Goal: Task Accomplishment & Management: Manage account settings

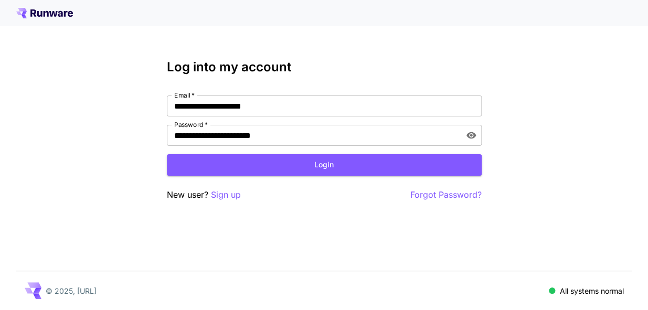
click at [477, 130] on button "toggle password visibility" at bounding box center [471, 135] width 19 height 19
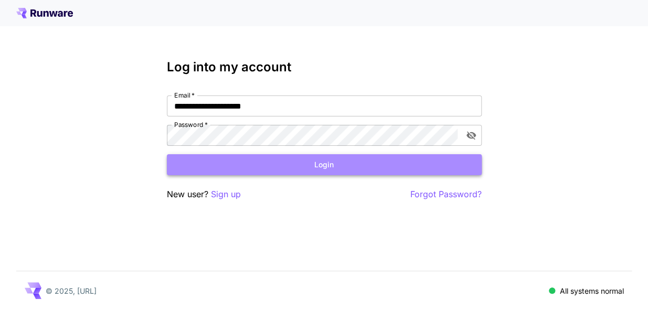
click at [344, 172] on button "Login" at bounding box center [324, 165] width 315 height 22
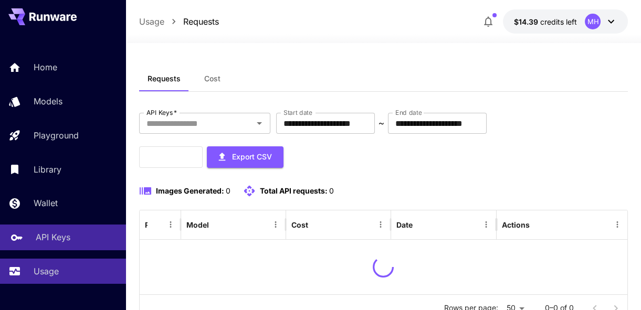
click at [46, 248] on link "API Keys" at bounding box center [63, 238] width 126 height 26
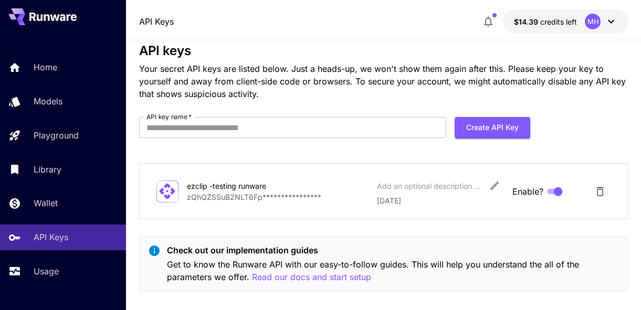
scroll to position [35, 0]
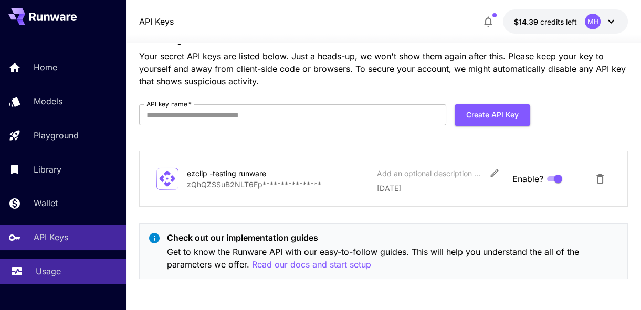
click at [64, 267] on div "Usage" at bounding box center [77, 271] width 82 height 13
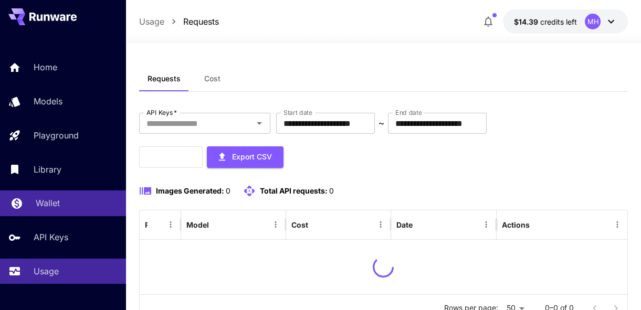
click at [67, 199] on div "Wallet" at bounding box center [77, 203] width 82 height 13
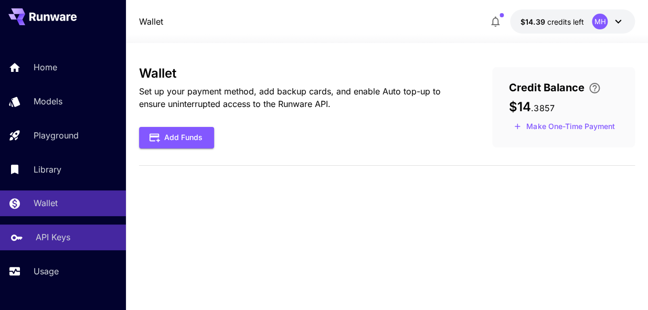
click at [62, 240] on p "API Keys" at bounding box center [53, 237] width 35 height 13
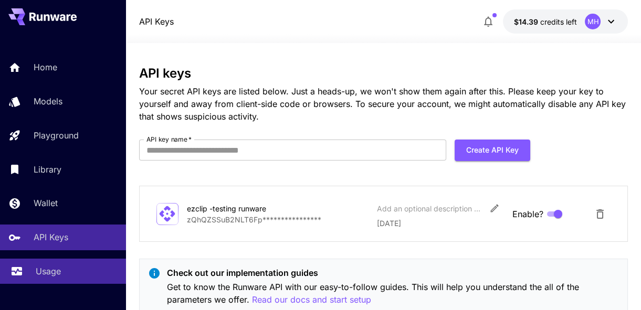
click at [66, 267] on div "Usage" at bounding box center [77, 271] width 82 height 13
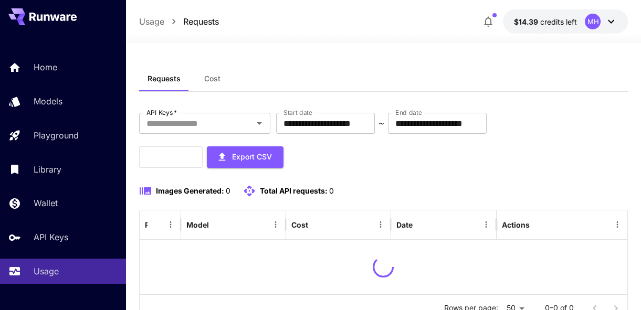
scroll to position [58, 0]
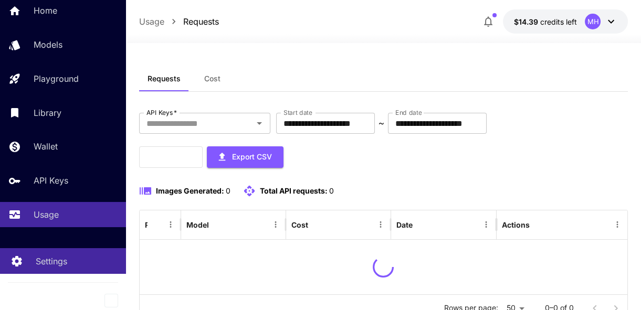
click at [58, 263] on p "Settings" at bounding box center [51, 261] width 31 height 13
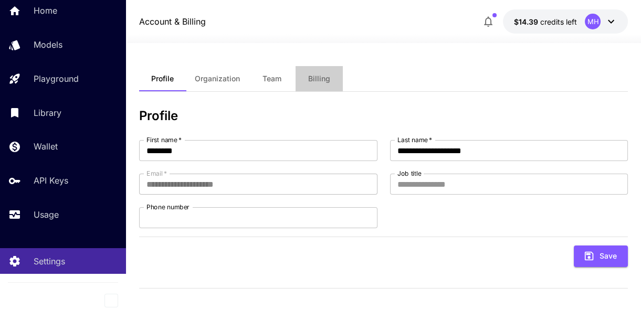
click at [328, 72] on button "Billing" at bounding box center [318, 78] width 47 height 25
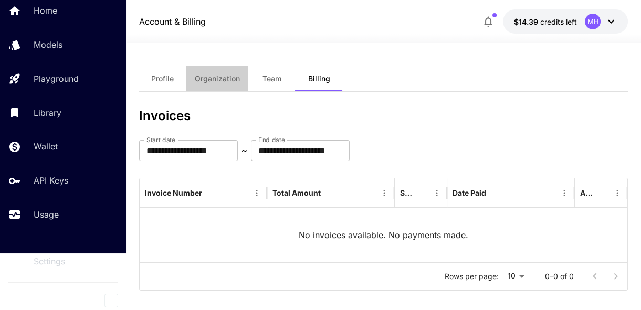
click at [207, 75] on span "Organization" at bounding box center [217, 78] width 45 height 9
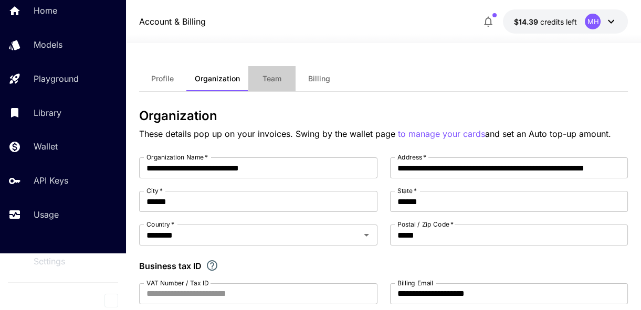
click at [278, 77] on span "Team" at bounding box center [271, 78] width 19 height 9
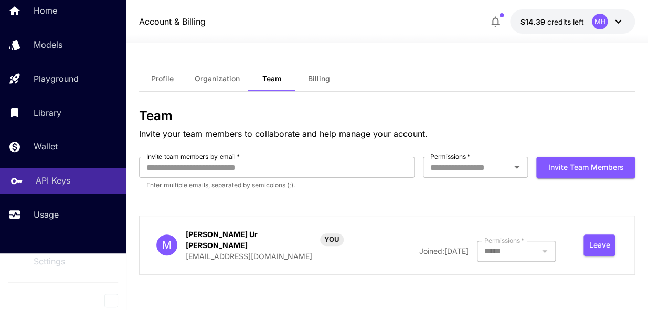
click at [54, 187] on link "API Keys" at bounding box center [63, 181] width 126 height 26
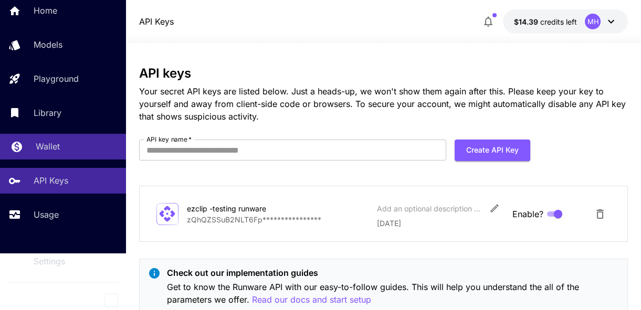
click at [51, 142] on p "Wallet" at bounding box center [48, 146] width 24 height 13
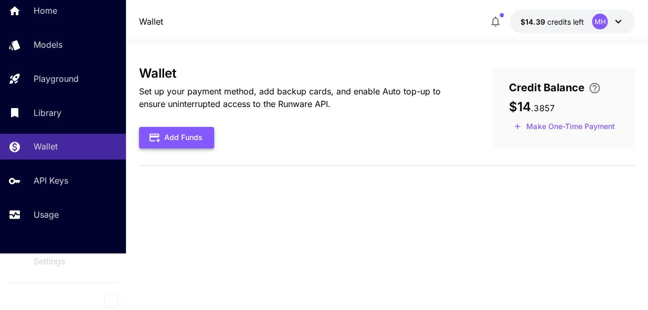
click at [173, 131] on button "Add Funds" at bounding box center [176, 138] width 75 height 22
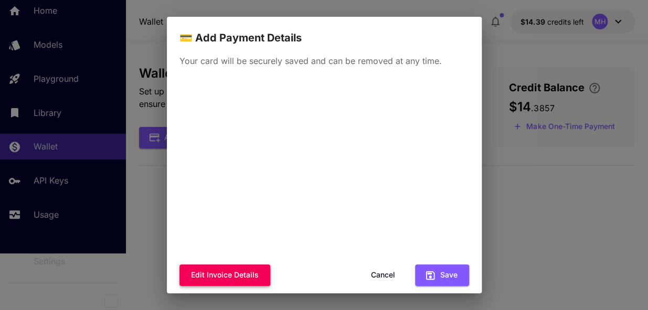
click at [220, 276] on button "Edit invoice details" at bounding box center [224, 276] width 91 height 22
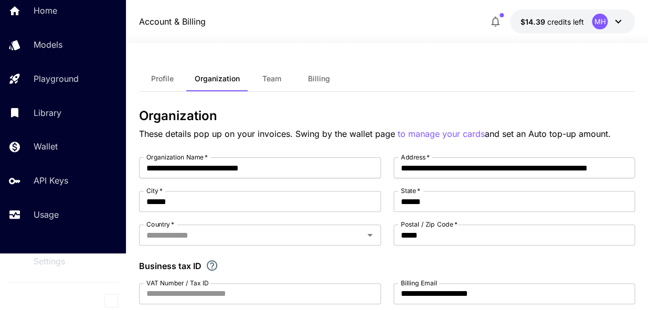
type input "********"
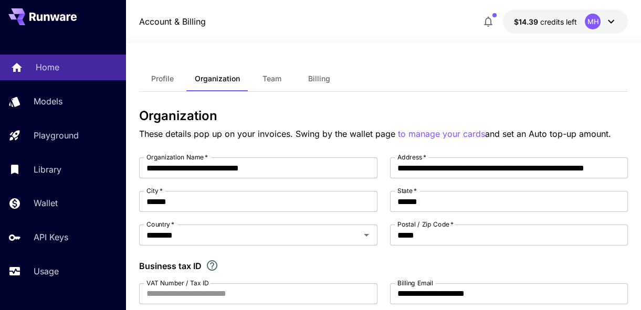
click at [56, 61] on p "Home" at bounding box center [48, 67] width 24 height 13
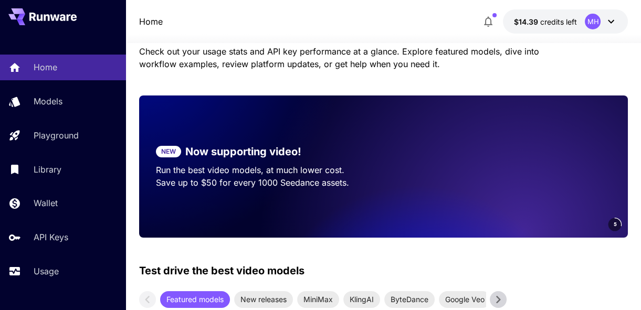
scroll to position [76, 0]
